Goal: Check status: Check status

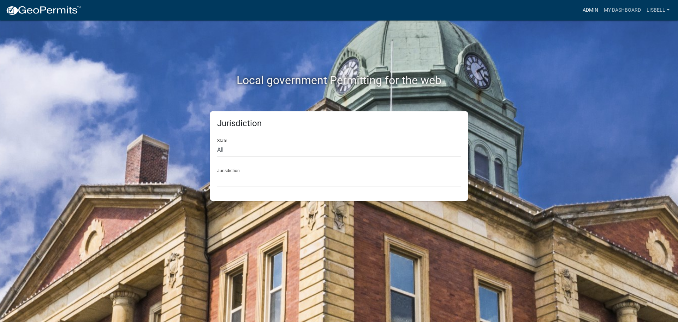
click at [590, 13] on link "Admin" at bounding box center [590, 10] width 21 height 13
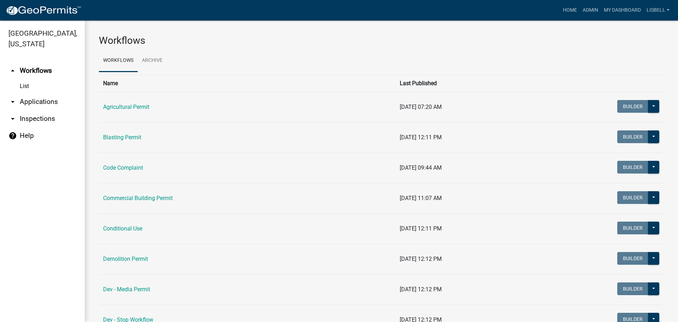
click at [36, 102] on link "arrow_drop_down Applications" at bounding box center [42, 101] width 85 height 17
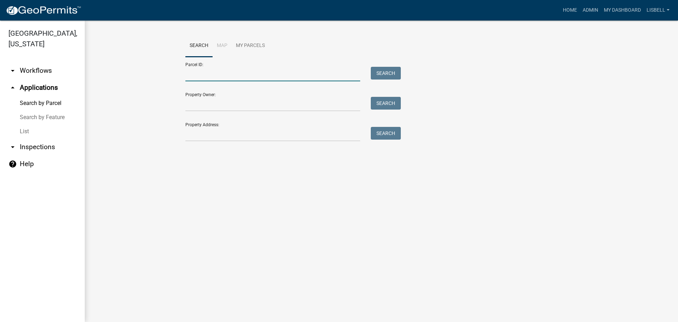
click at [217, 78] on input "Parcel ID:" at bounding box center [272, 74] width 175 height 14
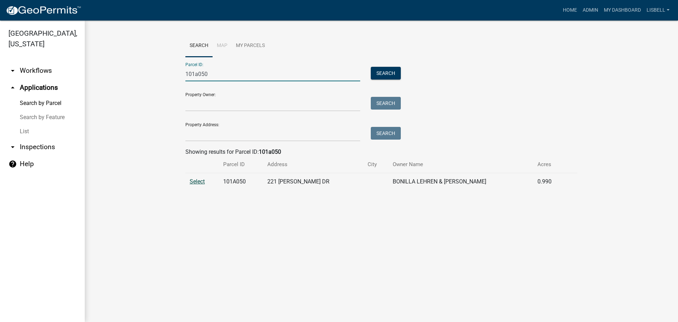
type input "101a050"
click at [195, 181] on span "Select" at bounding box center [197, 181] width 15 height 7
